Goal: Obtain resource: Obtain resource

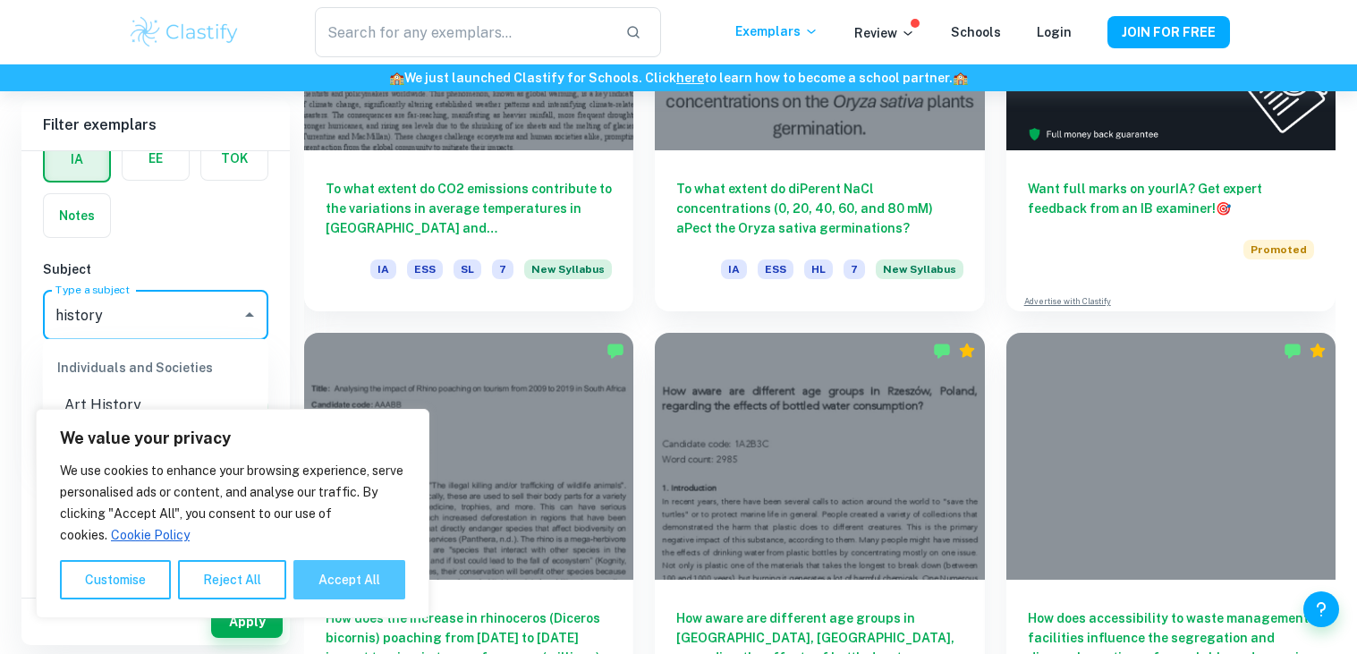
type input "history"
click at [325, 585] on button "Accept All" at bounding box center [349, 579] width 112 height 39
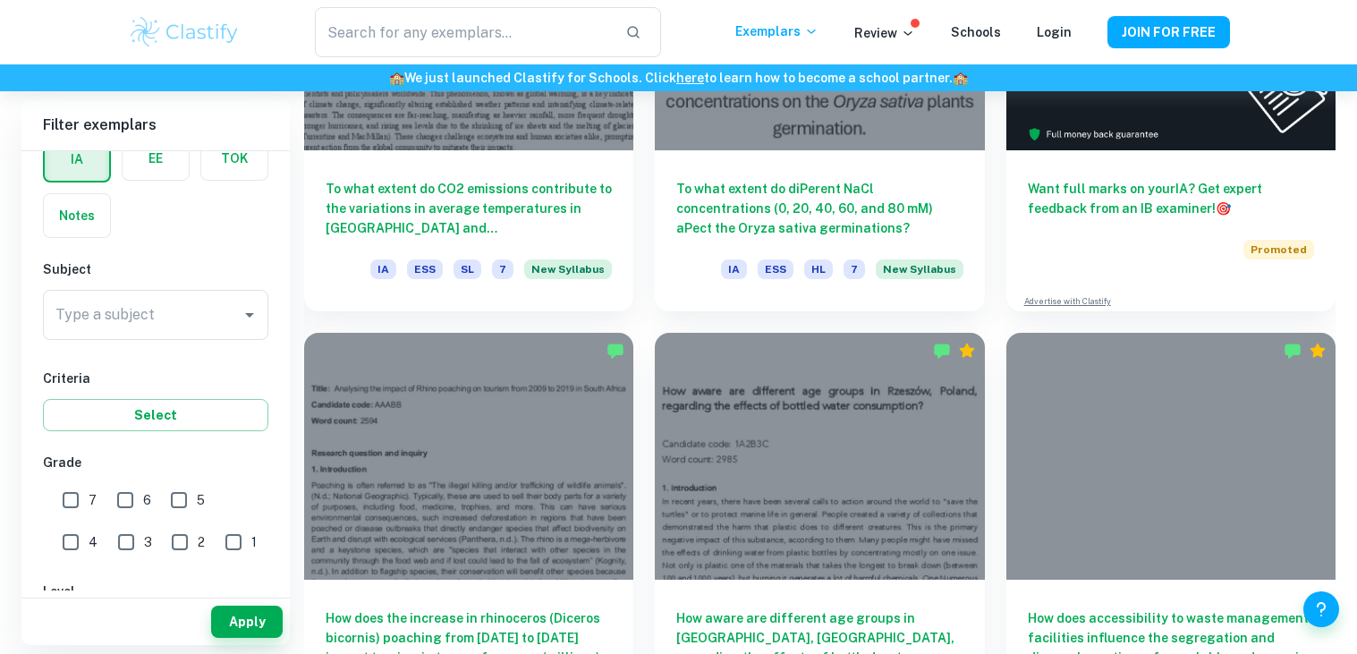
checkbox input "true"
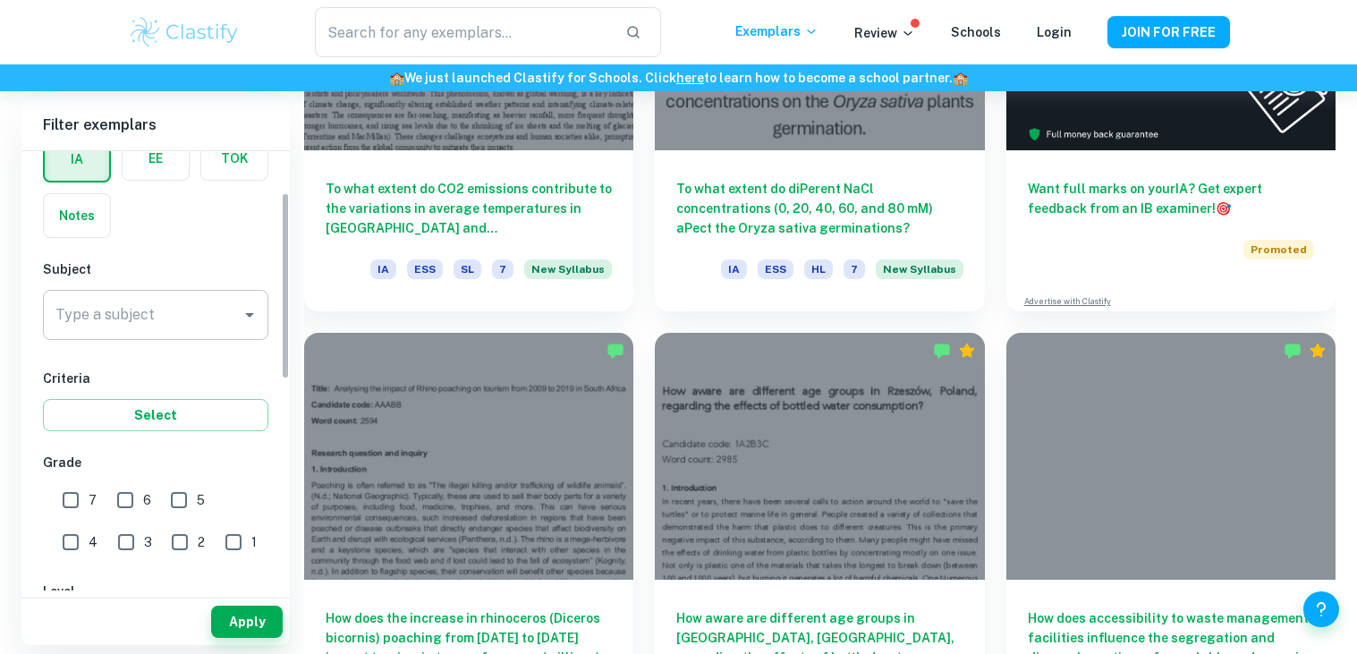
click at [161, 319] on input "Type a subject" at bounding box center [142, 315] width 183 height 34
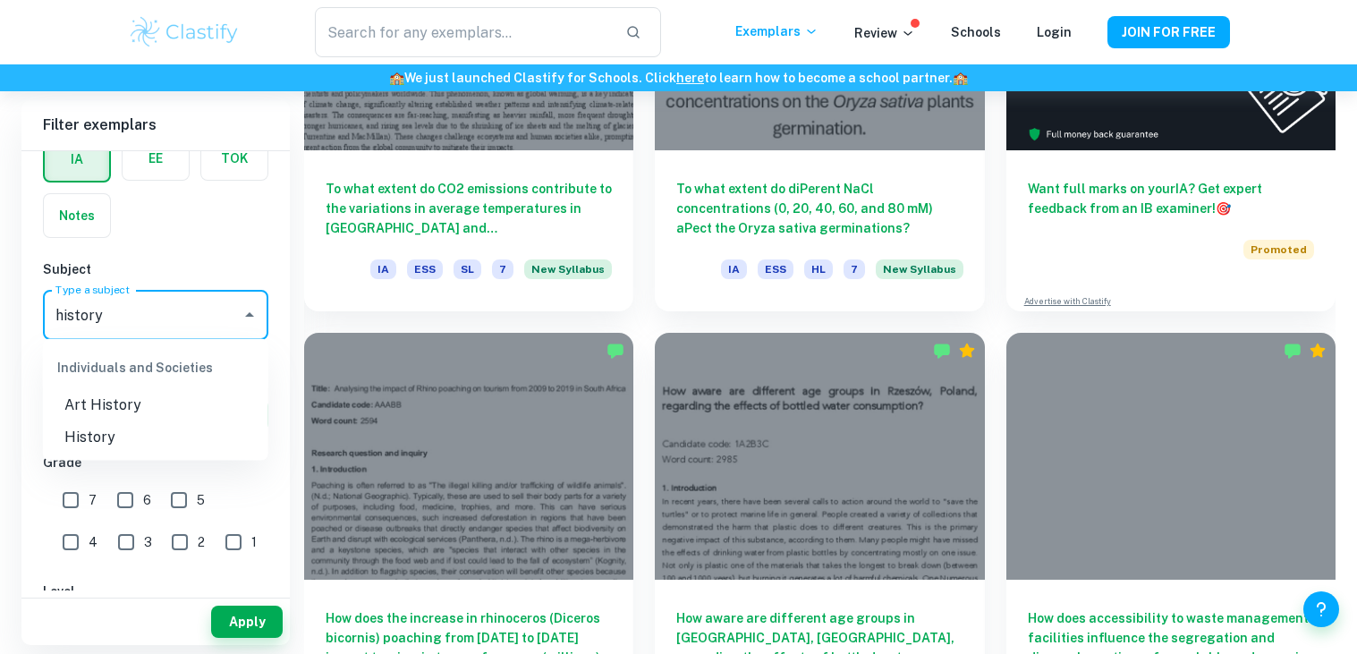
click at [127, 433] on li "History" at bounding box center [155, 437] width 225 height 32
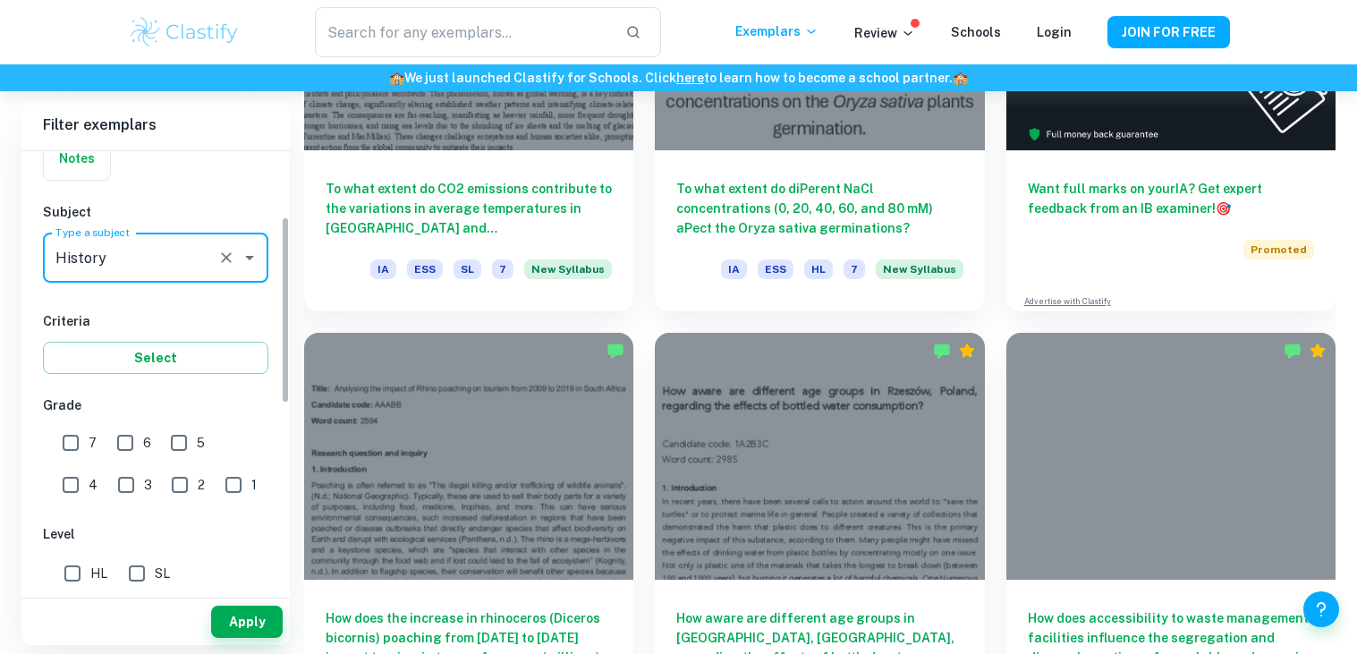
type input "History"
click at [72, 442] on input "7" at bounding box center [71, 443] width 36 height 36
checkbox input "true"
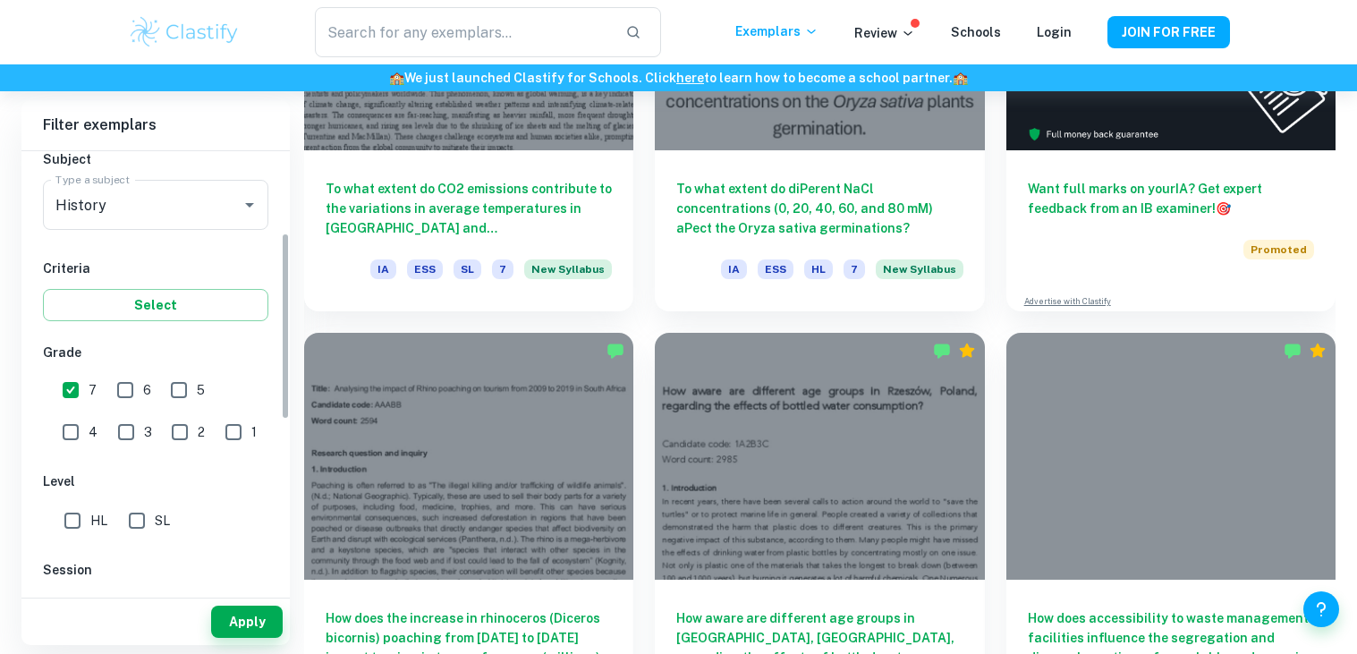
scroll to position [186, 0]
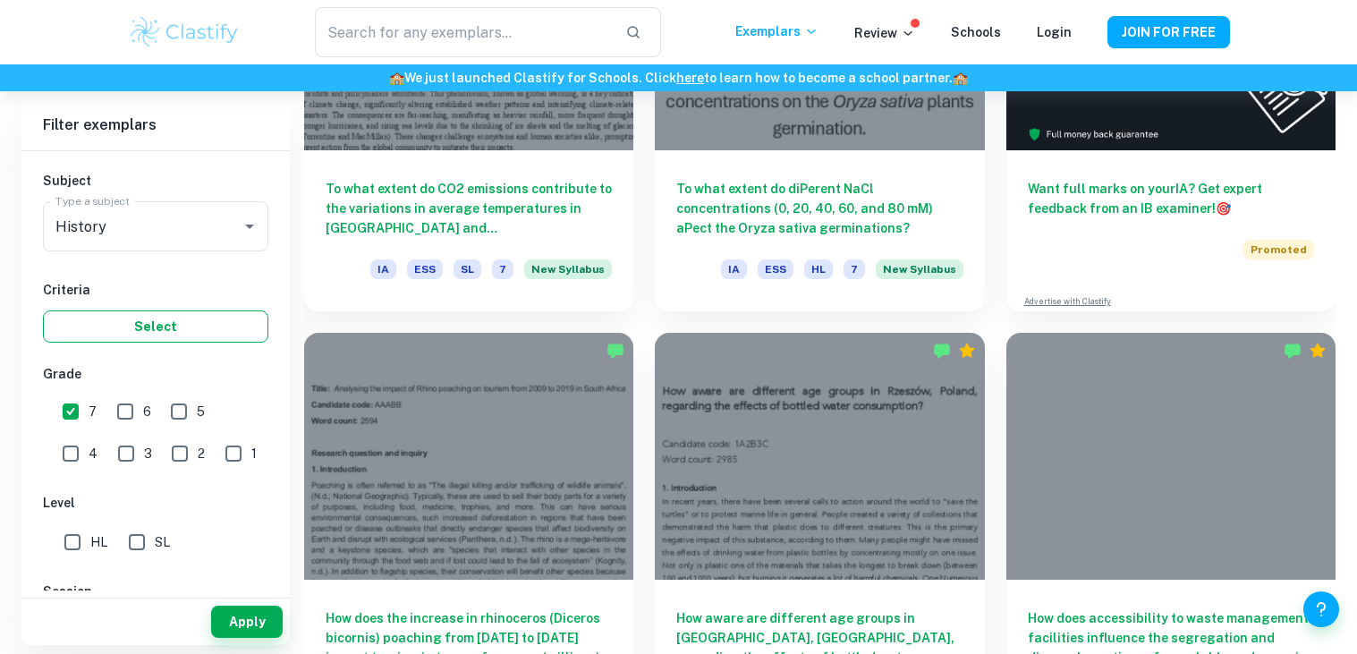
click at [108, 322] on button "Select" at bounding box center [155, 326] width 225 height 32
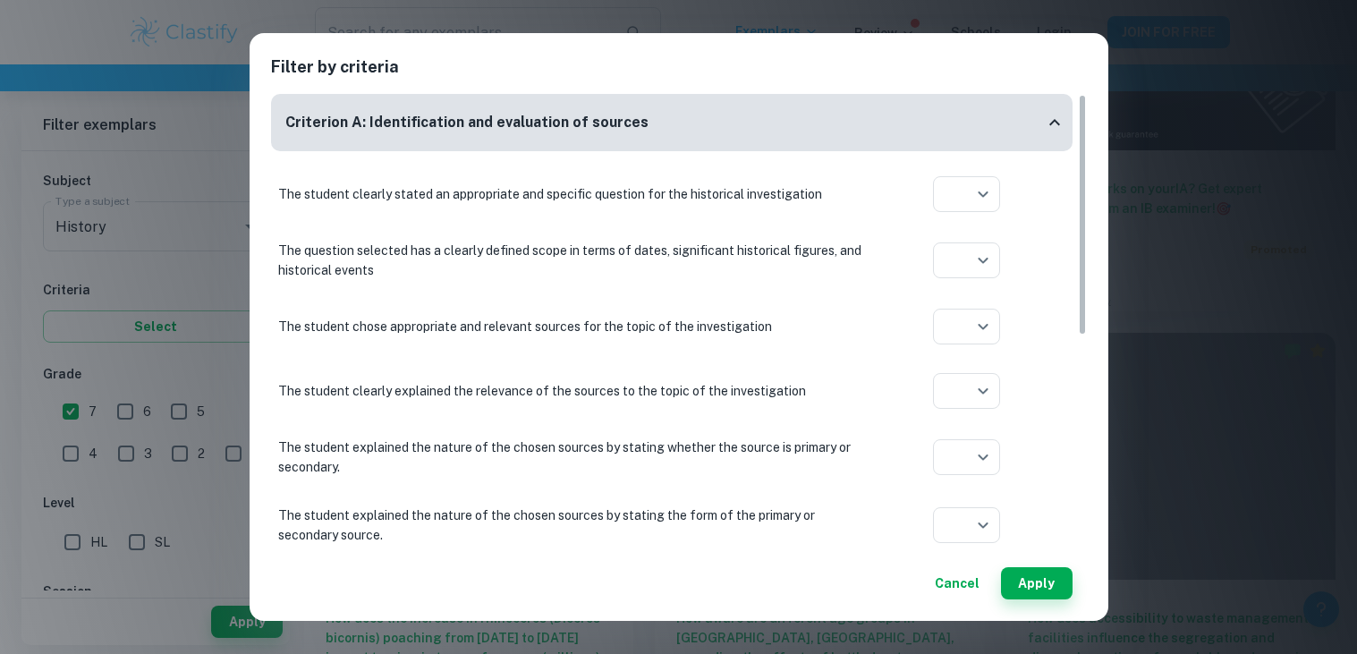
click at [961, 582] on button "Cancel" at bounding box center [957, 583] width 59 height 32
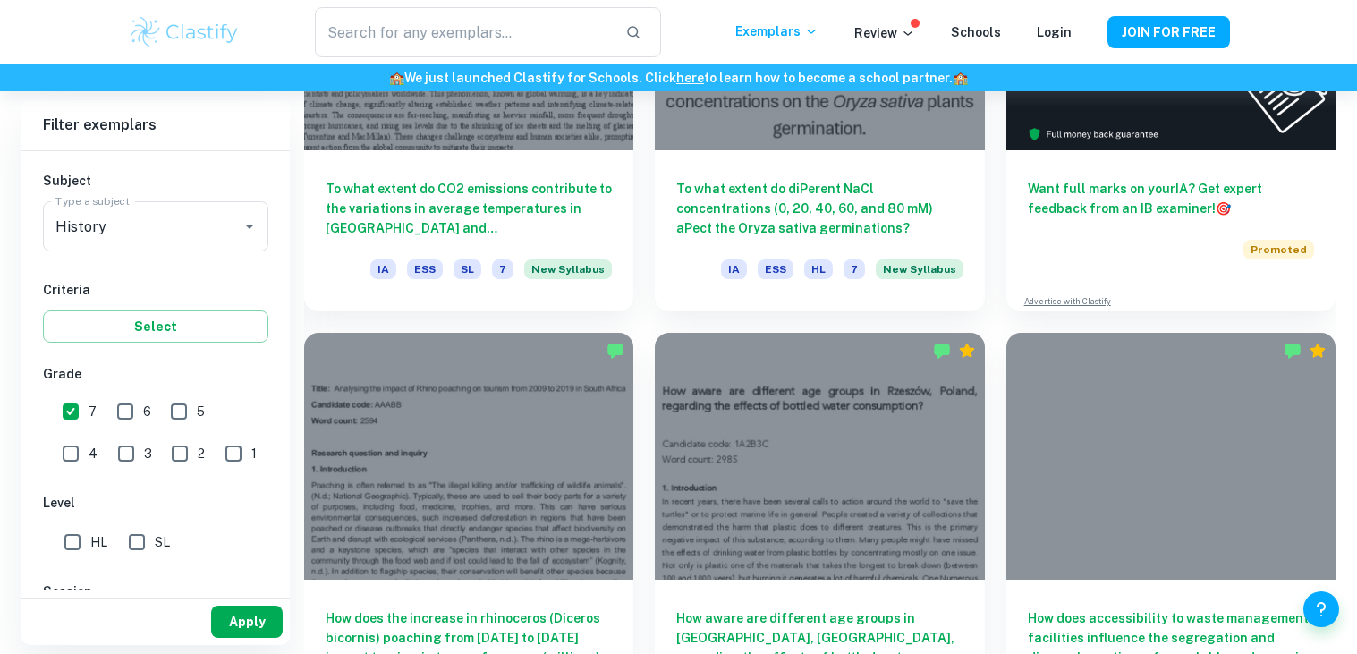
click at [241, 612] on button "Apply" at bounding box center [247, 622] width 72 height 32
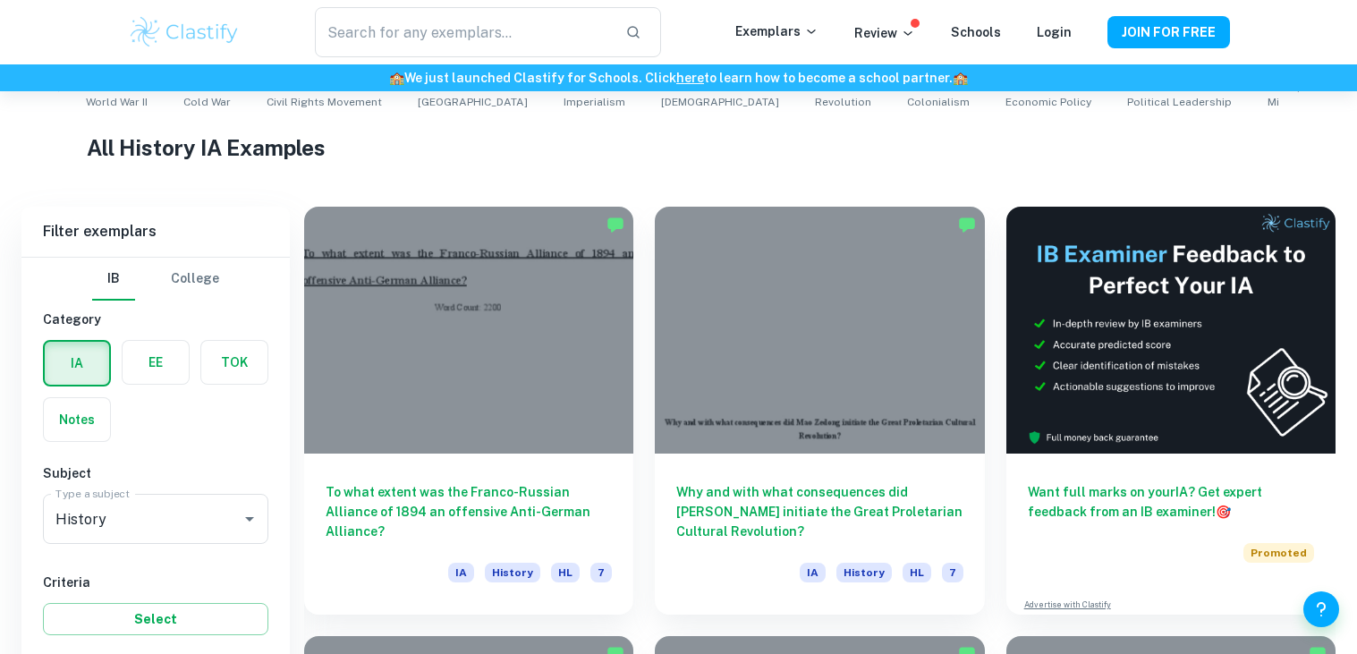
scroll to position [669, 0]
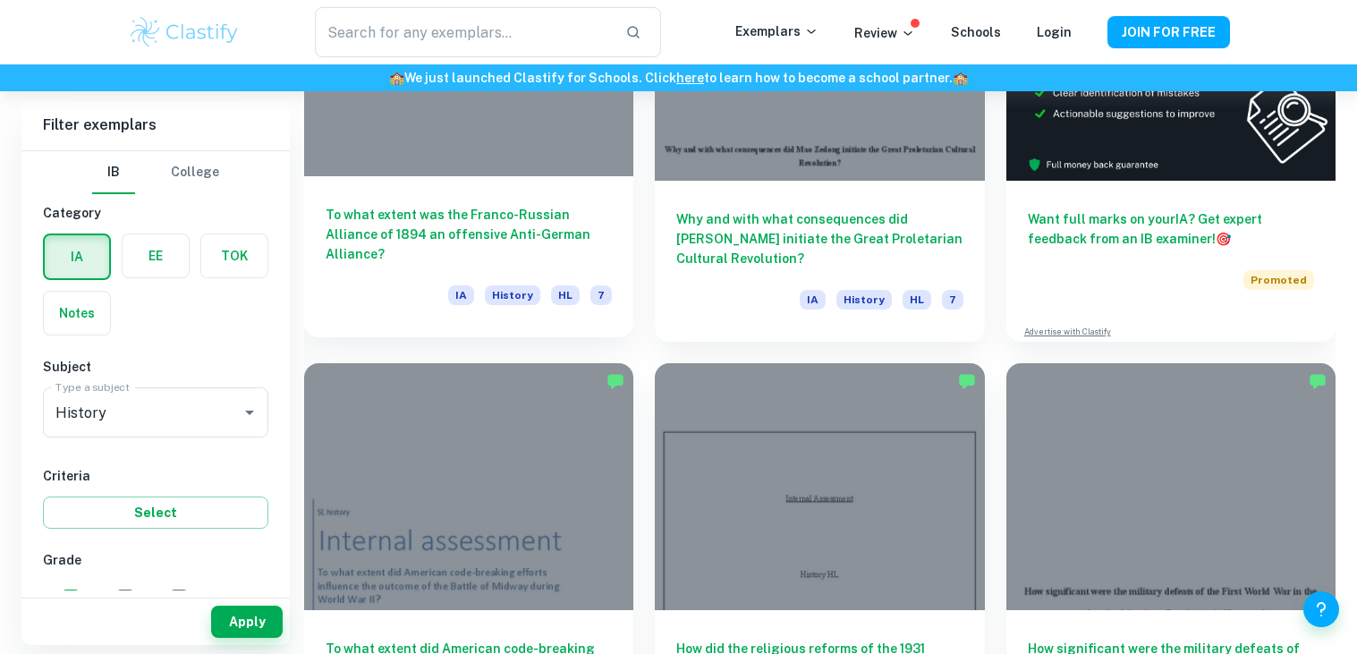
click at [519, 208] on h6 "To what extent was the Franco-Russian Alliance of 1894 an offensive Anti-German…" at bounding box center [469, 234] width 286 height 59
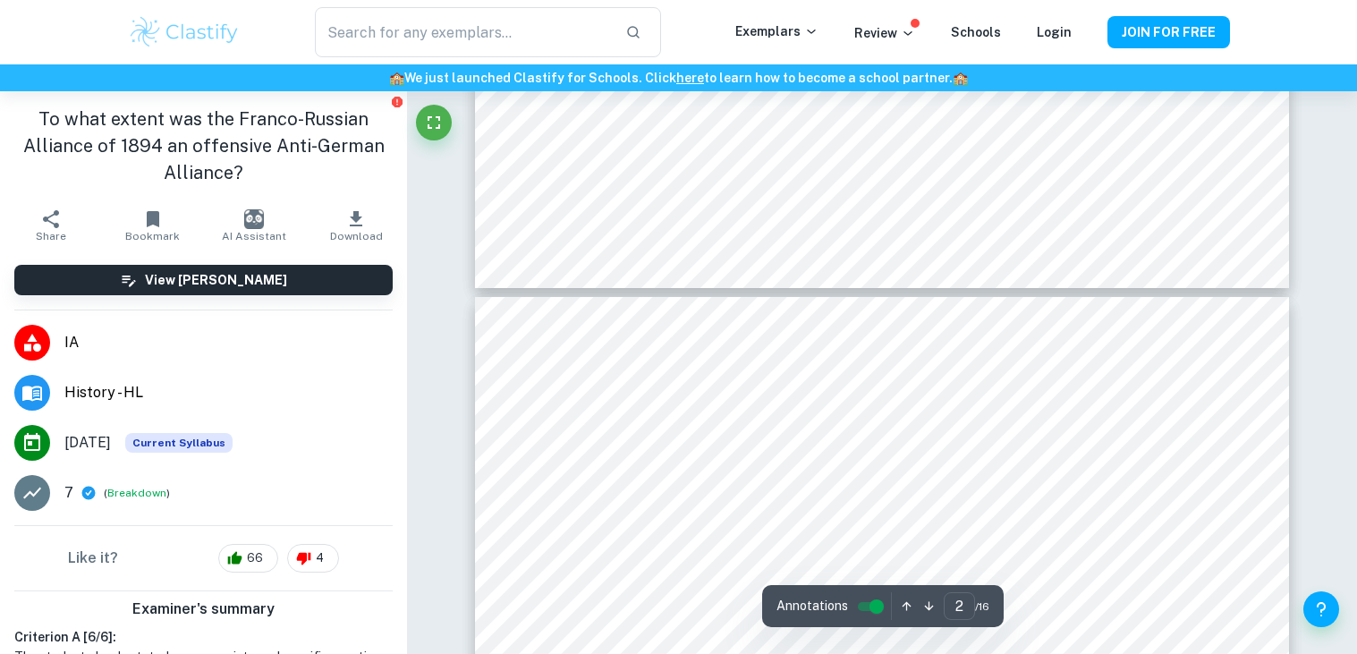
type input "3"
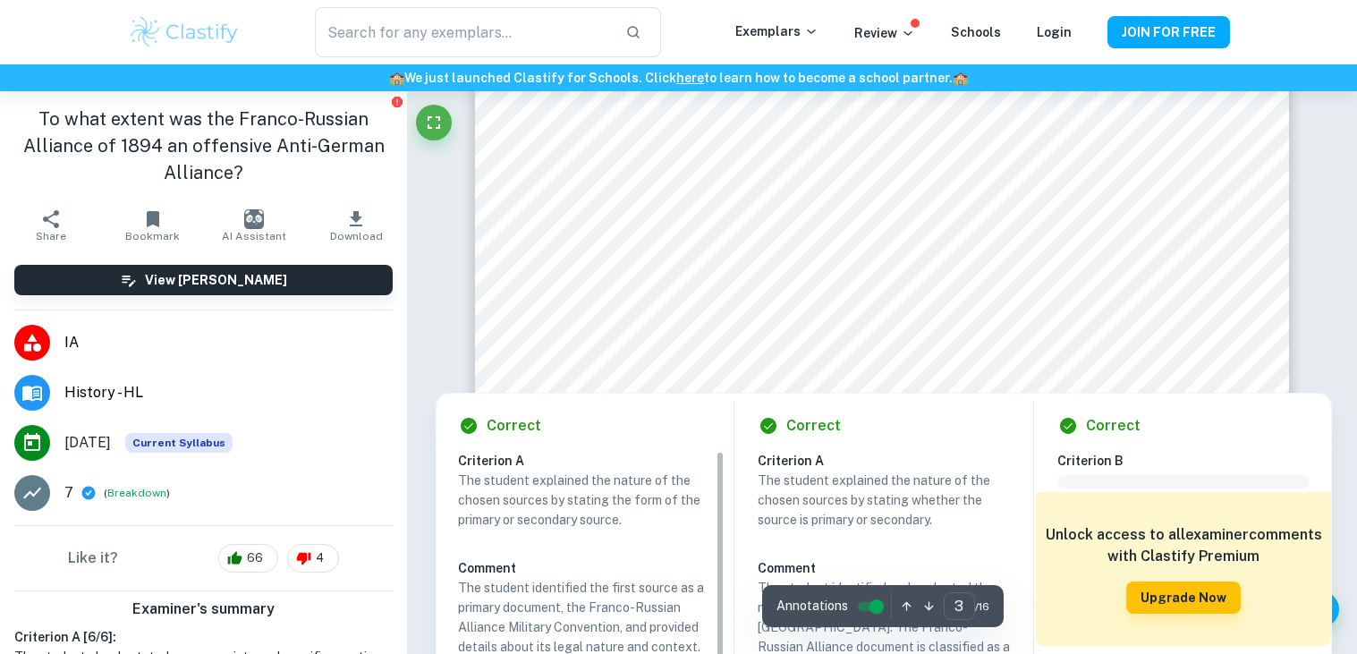
scroll to position [2934, 0]
